Goal: Check status: Check status

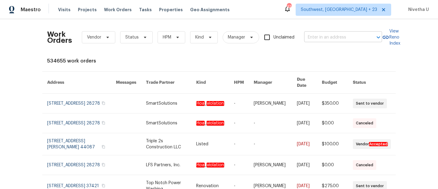
click at [310, 42] on input "text" at bounding box center [334, 37] width 61 height 9
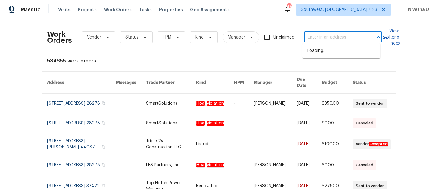
paste input "3249 Harrow Pl Charlotte, NC 28205"
type input "3249 Harrow Pl Charlotte, NC 28205"
click at [324, 54] on li "3249 Harrow Pl, Charlotte, NC 28205" at bounding box center [341, 51] width 78 height 10
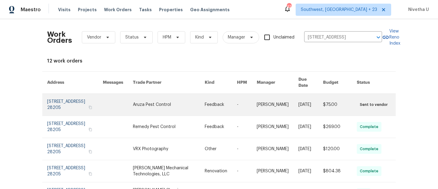
click at [62, 100] on link at bounding box center [75, 105] width 56 height 22
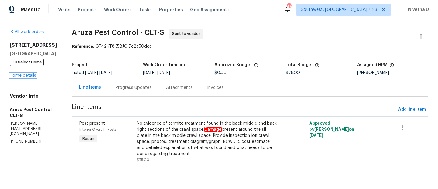
click at [23, 76] on link "Home details" at bounding box center [23, 76] width 26 height 4
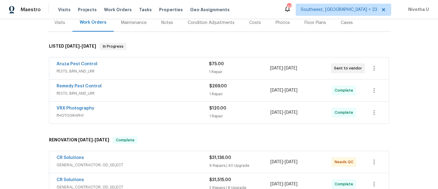
scroll to position [88, 0]
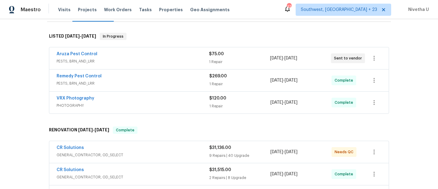
click at [130, 56] on div "Aruza Pest Control" at bounding box center [133, 54] width 152 height 7
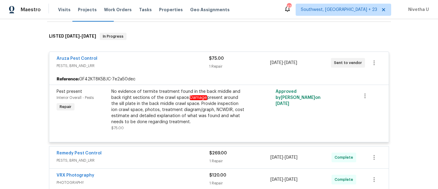
click at [133, 57] on div "Aruza Pest Control" at bounding box center [133, 59] width 152 height 7
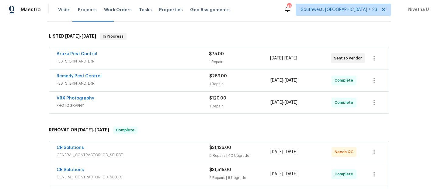
click at [136, 82] on span "PESTS, BRN_AND_LRR" at bounding box center [133, 84] width 153 height 6
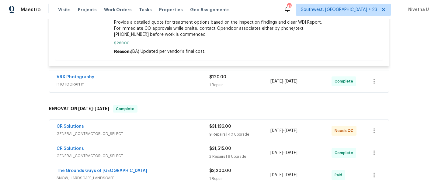
scroll to position [451, 0]
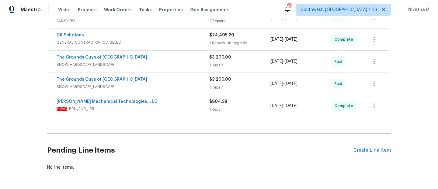
click at [190, 109] on span "HVAC , BRN_AND_LRR" at bounding box center [133, 109] width 153 height 6
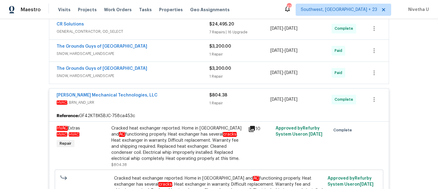
scroll to position [461, 0]
click at [192, 106] on div "Johnson's Mechanical Technologies, LLC HVAC , BRN_AND_LRR" at bounding box center [133, 100] width 153 height 15
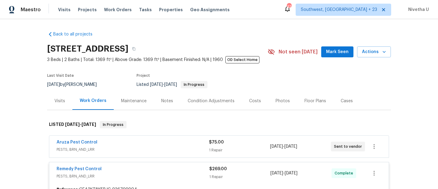
scroll to position [161, 0]
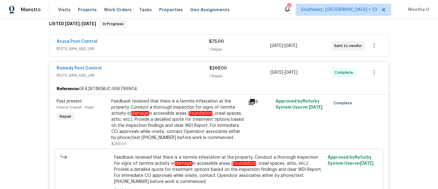
click at [181, 73] on span "PESTS, BRN_AND_LRR" at bounding box center [133, 76] width 153 height 6
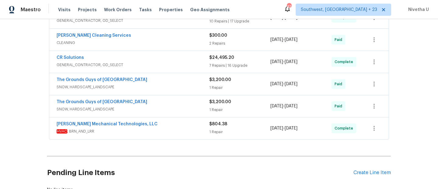
scroll to position [292, 0]
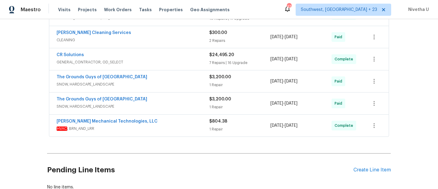
click at [170, 125] on div "Johnson's Mechanical Technologies, LLC" at bounding box center [133, 122] width 153 height 7
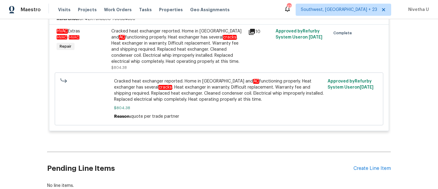
scroll to position [330, 0]
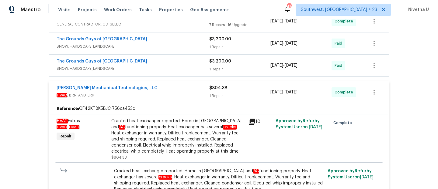
click at [173, 99] on div "Johnson's Mechanical Technologies, LLC HVAC , BRN_AND_LRR" at bounding box center [133, 92] width 153 height 15
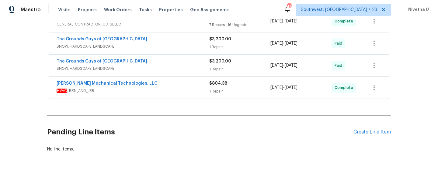
click at [164, 67] on span "SNOW, HARDSCAPE_LANDSCAPE" at bounding box center [133, 69] width 153 height 6
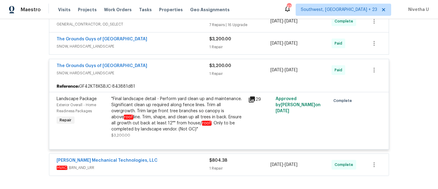
click at [164, 68] on div "The Grounds Guys of Huntersville" at bounding box center [133, 66] width 153 height 7
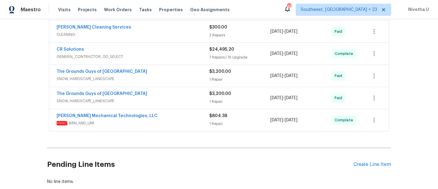
scroll to position [298, 0]
click at [161, 74] on div "The Grounds Guys of Huntersville" at bounding box center [133, 72] width 153 height 7
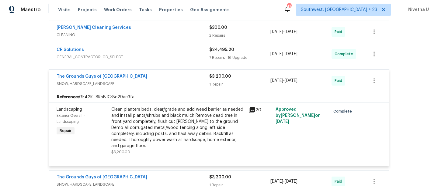
click at [161, 77] on div "The Grounds Guys of Huntersville" at bounding box center [133, 77] width 153 height 7
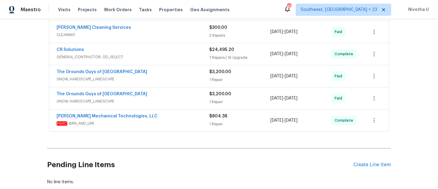
scroll to position [268, 0]
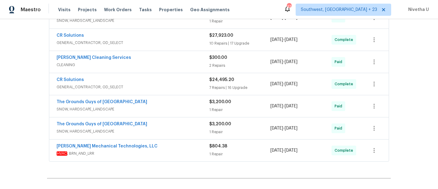
click at [161, 86] on span "GENERAL_CONTRACTOR, OD_SELECT" at bounding box center [133, 87] width 153 height 6
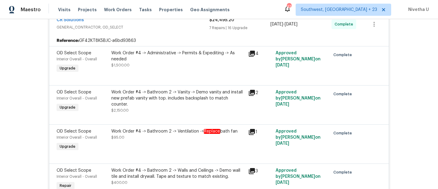
scroll to position [223, 0]
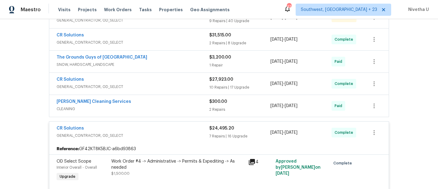
click at [181, 134] on span "GENERAL_CONTRACTOR, OD_SELECT" at bounding box center [133, 136] width 153 height 6
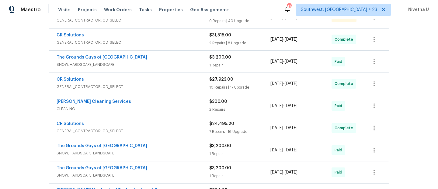
click at [162, 105] on div "DePascale Cleaning Services" at bounding box center [133, 102] width 153 height 7
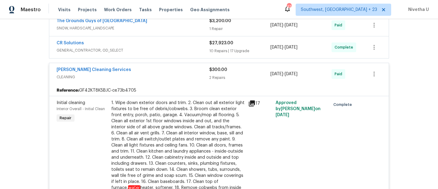
scroll to position [235, 0]
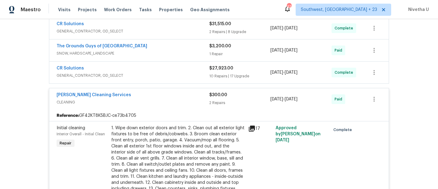
click at [164, 109] on div "DePascale Cleaning Services CLEANING $300.00 2 Repairs 9/18/2025 - 9/26/2025 Pa…" at bounding box center [218, 99] width 339 height 22
click at [161, 101] on span "CLEANING" at bounding box center [133, 102] width 153 height 6
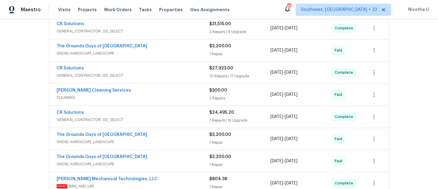
click at [156, 81] on div "CR Solutions GENERAL_CONTRACTOR, OD_SELECT $27,923.00 10 Repairs | 17 Upgrade 6…" at bounding box center [218, 73] width 339 height 22
click at [154, 78] on span "GENERAL_CONTRACTOR, OD_SELECT" at bounding box center [133, 76] width 153 height 6
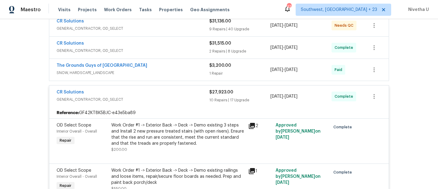
scroll to position [213, 0]
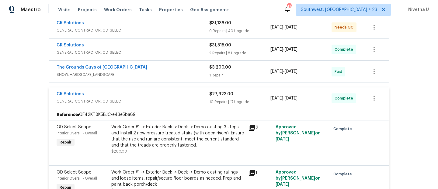
click at [174, 104] on span "GENERAL_CONTRACTOR, OD_SELECT" at bounding box center [133, 101] width 153 height 6
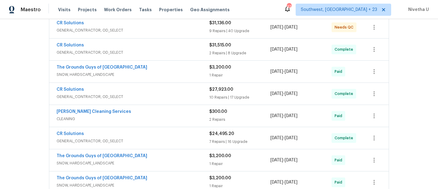
click at [161, 77] on span "SNOW, HARDSCAPE_LANDSCAPE" at bounding box center [133, 75] width 153 height 6
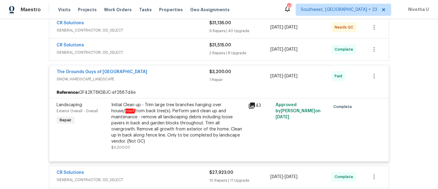
click at [161, 77] on span "SNOW, HARDSCAPE_LANDSCAPE" at bounding box center [133, 79] width 153 height 6
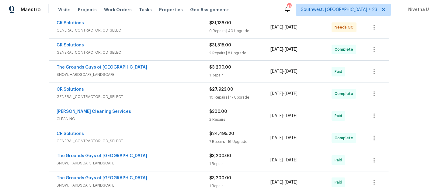
scroll to position [177, 0]
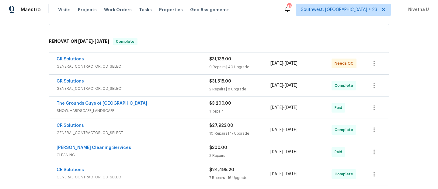
click at [157, 87] on span "GENERAL_CONTRACTOR, OD_SELECT" at bounding box center [133, 89] width 153 height 6
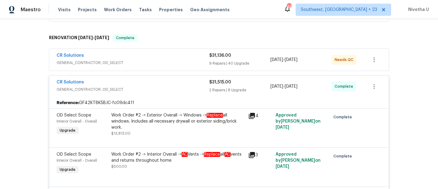
scroll to position [150, 0]
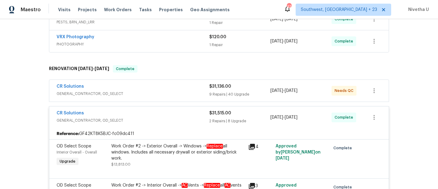
click at [169, 117] on div "CR Solutions" at bounding box center [133, 113] width 153 height 7
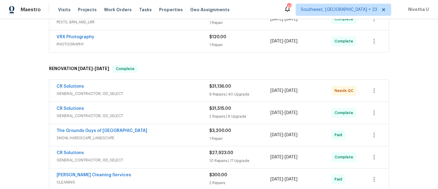
click at [164, 95] on span "GENERAL_CONTRACTOR, OD_SELECT" at bounding box center [133, 94] width 153 height 6
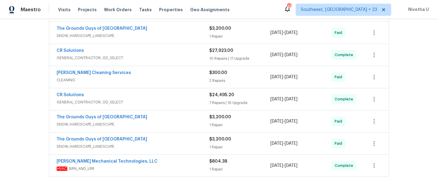
scroll to position [2281, 0]
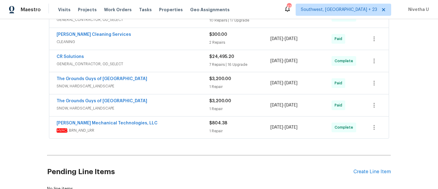
click at [174, 135] on div "Johnson's Mechanical Technologies, LLC HVAC , BRN_AND_LRR" at bounding box center [133, 127] width 153 height 15
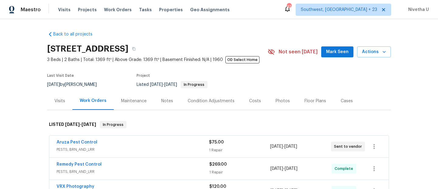
scroll to position [44, 0]
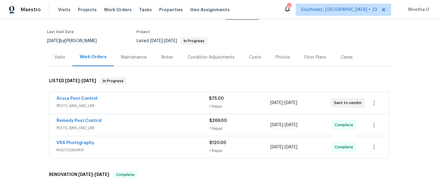
click at [161, 97] on div "Aruza Pest Control" at bounding box center [133, 99] width 152 height 7
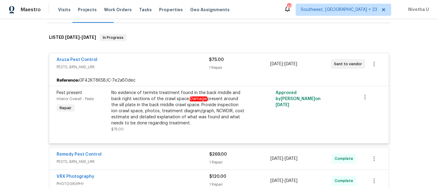
scroll to position [98, 0]
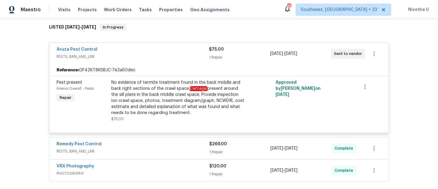
click at [152, 57] on span "PESTS, BRN_AND_LRR" at bounding box center [133, 57] width 152 height 6
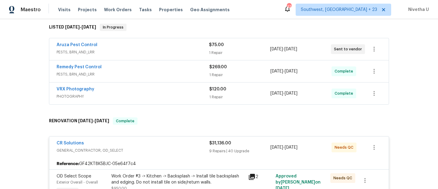
click at [153, 76] on span "PESTS, BRN_AND_LRR" at bounding box center [133, 74] width 153 height 6
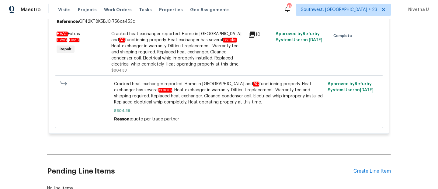
scroll to position [2507, 0]
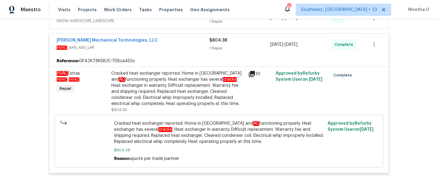
click at [182, 56] on div "Johnson's Mechanical Technologies, LLC HVAC , BRN_AND_LRR $804.38 1 Repair 9/19…" at bounding box center [218, 45] width 339 height 22
click at [177, 45] on div "Johnson's Mechanical Technologies, LLC" at bounding box center [133, 40] width 153 height 7
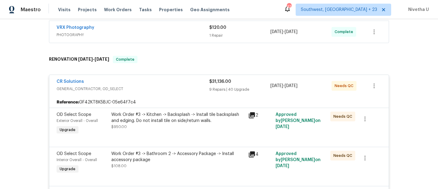
scroll to position [255, 0]
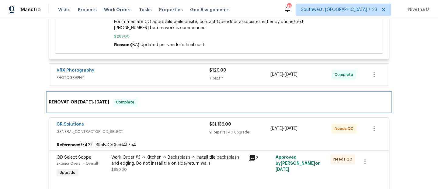
click at [151, 106] on div "RENOVATION 5/22/25 - 10/3/25 Complete" at bounding box center [219, 102] width 344 height 19
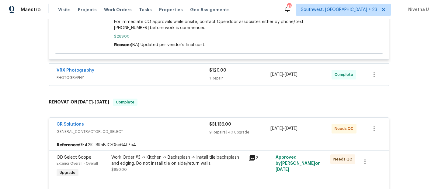
click at [163, 131] on span "GENERAL_CONTRACTOR, OD_SELECT" at bounding box center [133, 132] width 153 height 6
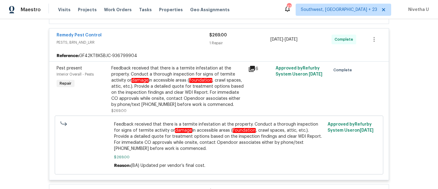
scroll to position [123, 0]
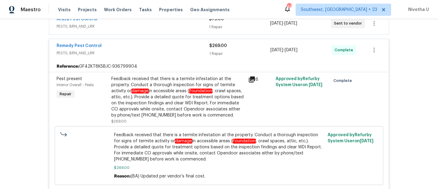
click at [159, 55] on span "PESTS, BRN_AND_LRR" at bounding box center [133, 53] width 153 height 6
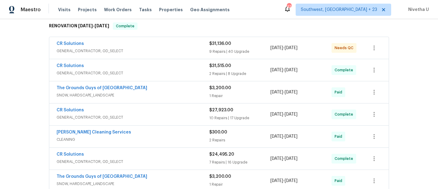
scroll to position [148, 0]
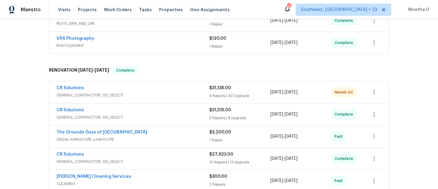
click at [155, 89] on div "CR Solutions" at bounding box center [133, 88] width 153 height 7
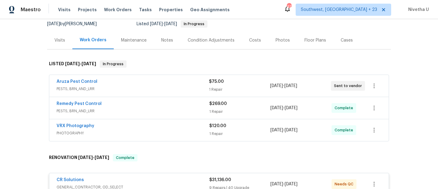
scroll to position [197, 0]
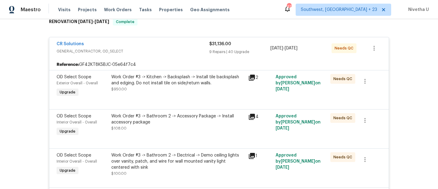
click at [168, 41] on div "CR Solutions GENERAL_CONTRACTOR, OD_SELECT $31,136.00 9 Repairs | 40 Upgrade 6/…" at bounding box center [218, 48] width 339 height 22
click at [172, 55] on div "CR Solutions GENERAL_CONTRACTOR, OD_SELECT" at bounding box center [133, 48] width 153 height 15
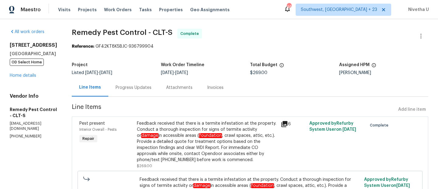
click at [133, 85] on div "Progress Updates" at bounding box center [134, 88] width 36 height 6
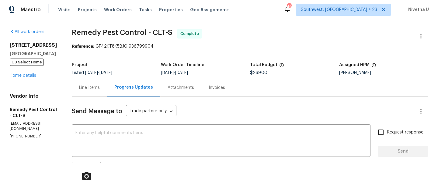
click at [82, 84] on div "Line Items" at bounding box center [89, 88] width 35 height 18
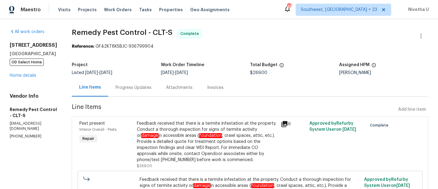
scroll to position [51, 0]
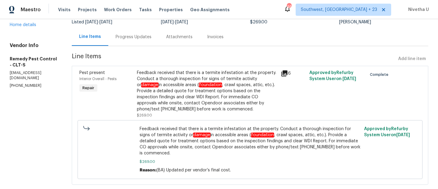
click at [133, 43] on div "Progress Updates" at bounding box center [133, 37] width 50 height 18
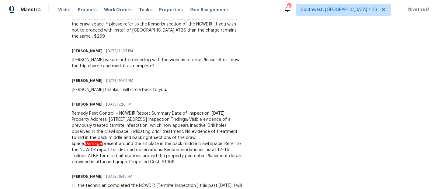
scroll to position [237, 0]
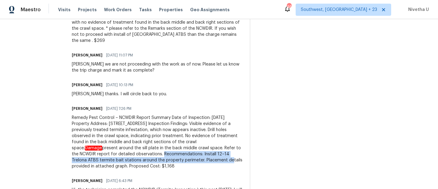
drag, startPoint x: 153, startPoint y: 149, endPoint x: 202, endPoint y: 157, distance: 49.8
click at [202, 157] on div "Remedy Pest Control – NCWDIR Report Summary Date of Inspection: [DATE] Property…" at bounding box center [157, 142] width 171 height 55
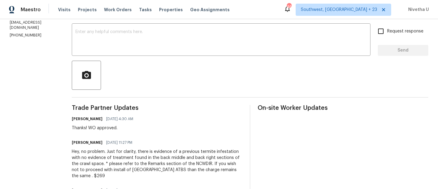
scroll to position [101, 0]
